Goal: Transaction & Acquisition: Purchase product/service

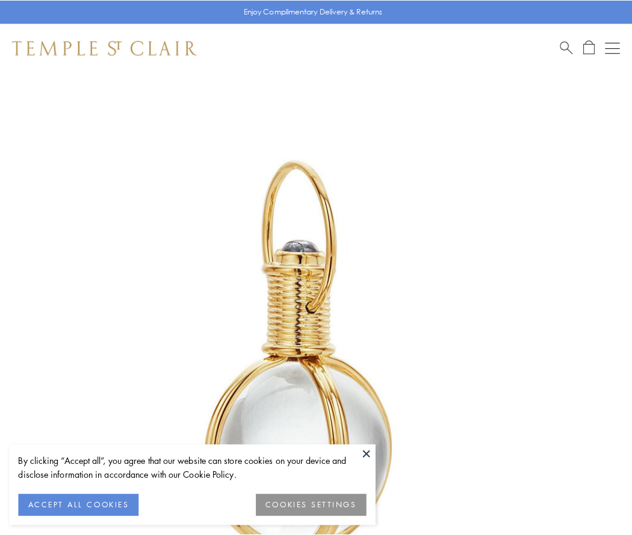
scroll to position [314, 0]
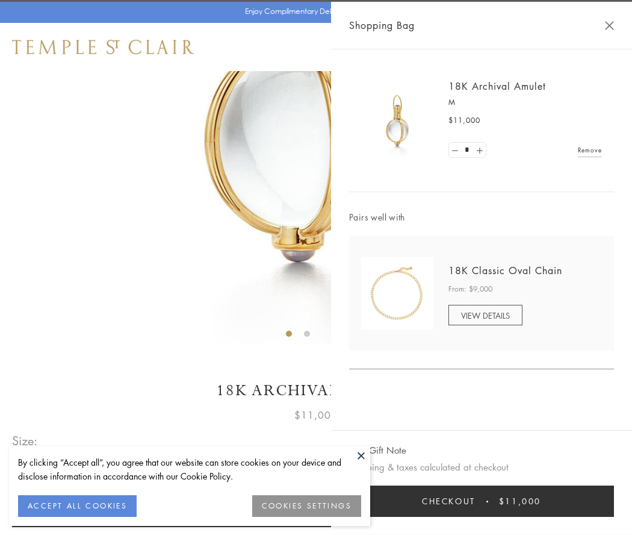
click at [482, 501] on button "Checkout $11,000" at bounding box center [481, 500] width 265 height 31
